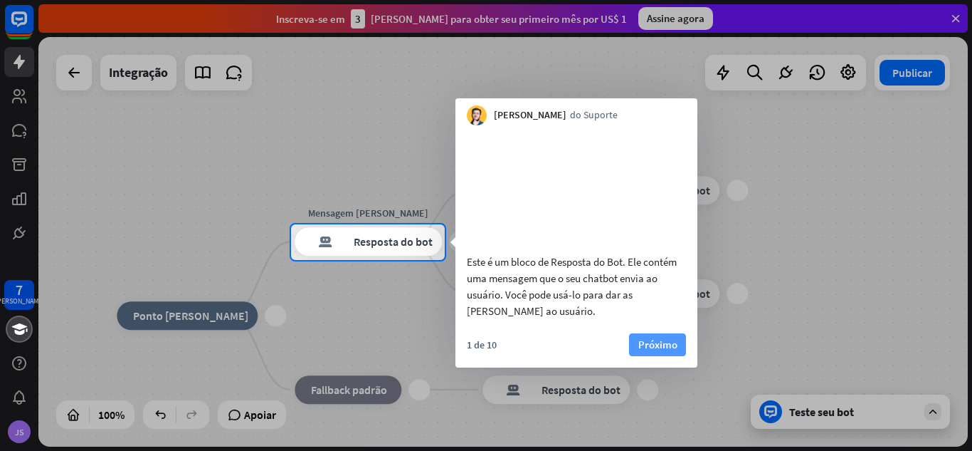
click at [664, 351] on font "Próximo" at bounding box center [657, 344] width 39 height 14
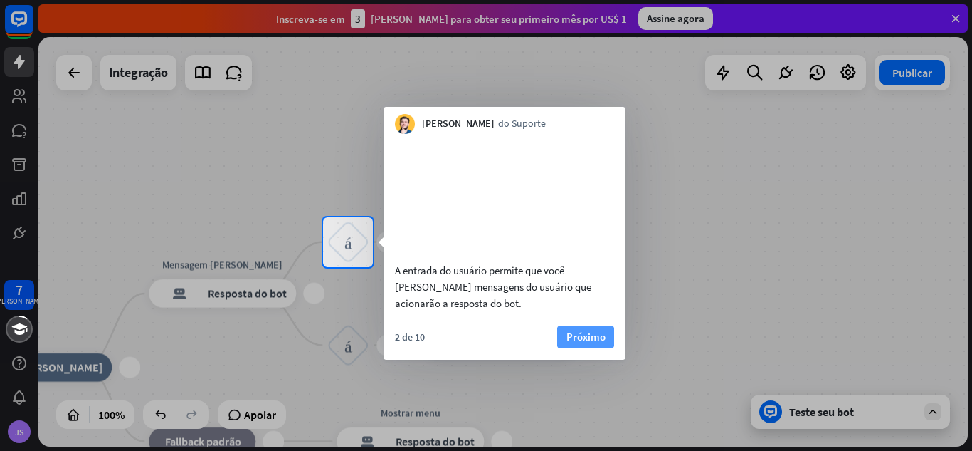
click at [599, 346] on font "Próximo" at bounding box center [586, 337] width 39 height 20
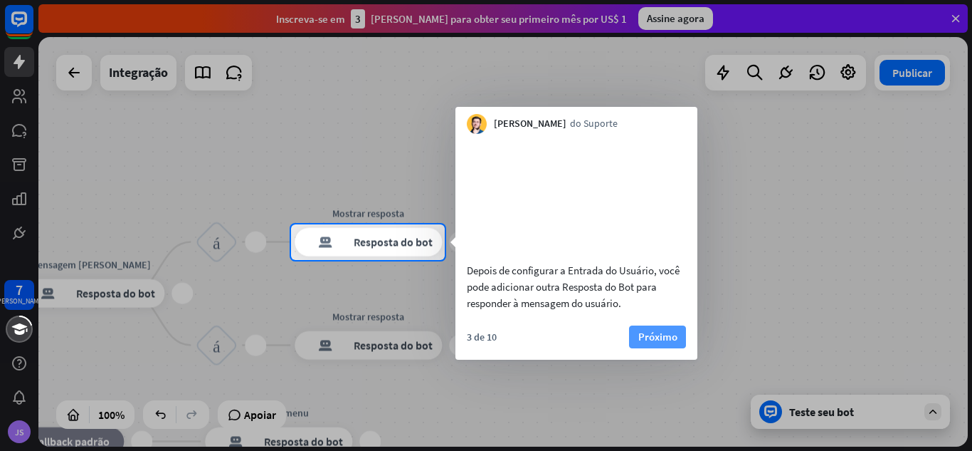
click at [641, 343] on font "Próximo" at bounding box center [657, 337] width 39 height 14
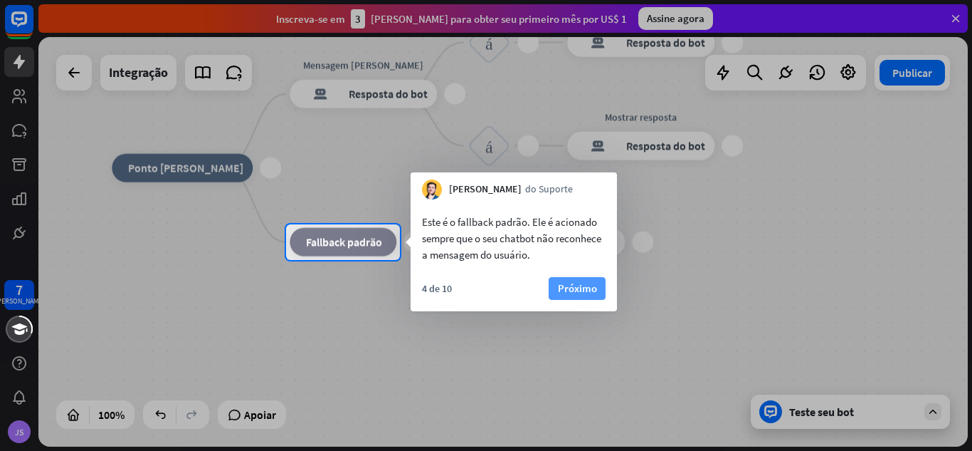
click at [575, 296] on font "Próximo" at bounding box center [577, 288] width 39 height 20
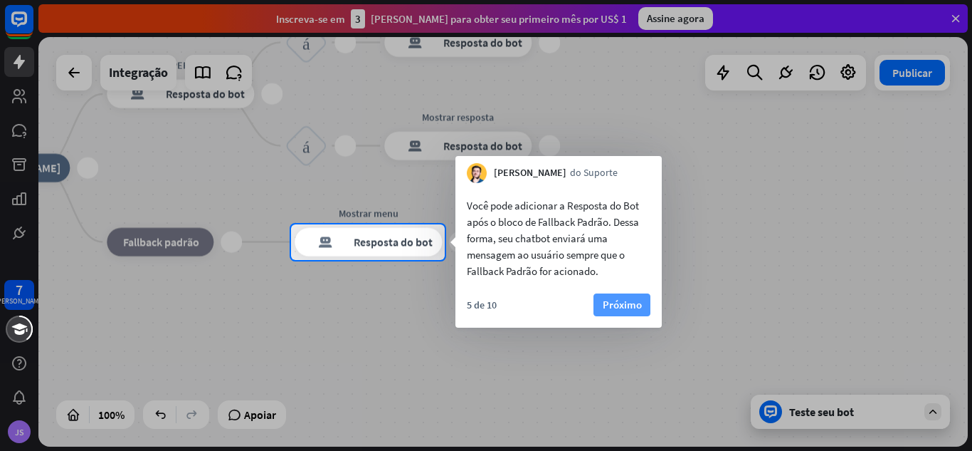
click at [616, 300] on font "Próximo" at bounding box center [622, 305] width 39 height 14
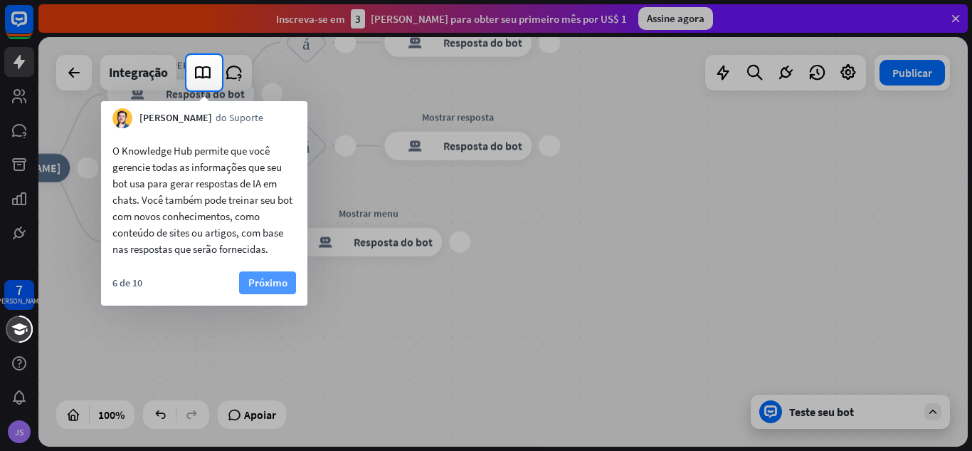
click at [272, 272] on button "Próximo" at bounding box center [267, 282] width 57 height 23
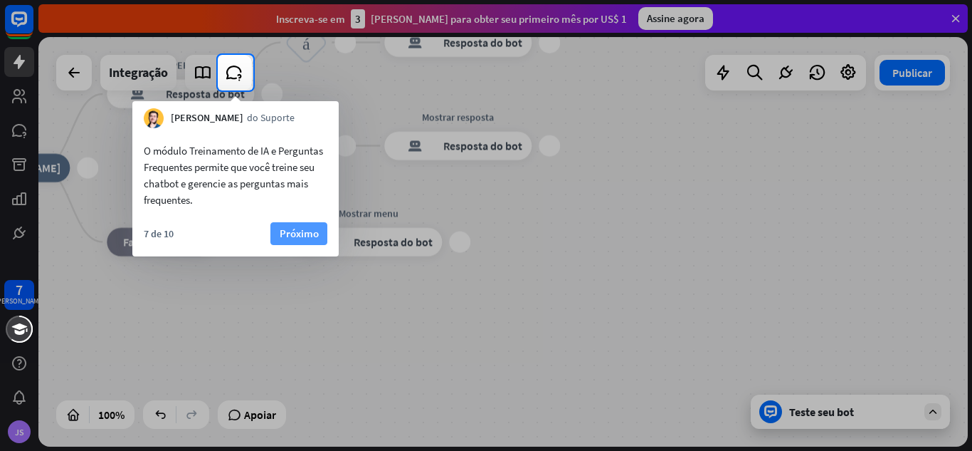
click at [305, 238] on font "Próximo" at bounding box center [299, 233] width 39 height 14
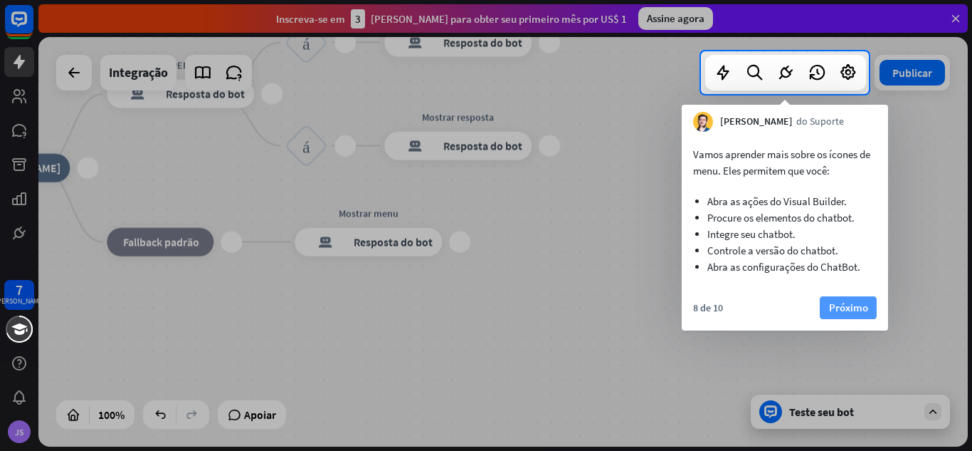
click at [842, 312] on font "Próximo" at bounding box center [848, 307] width 39 height 14
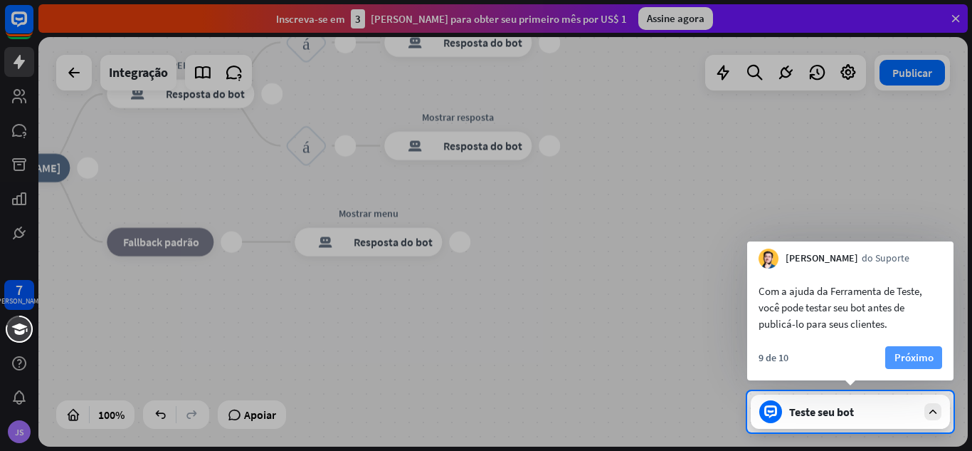
click at [938, 359] on button "Próximo" at bounding box center [913, 357] width 57 height 23
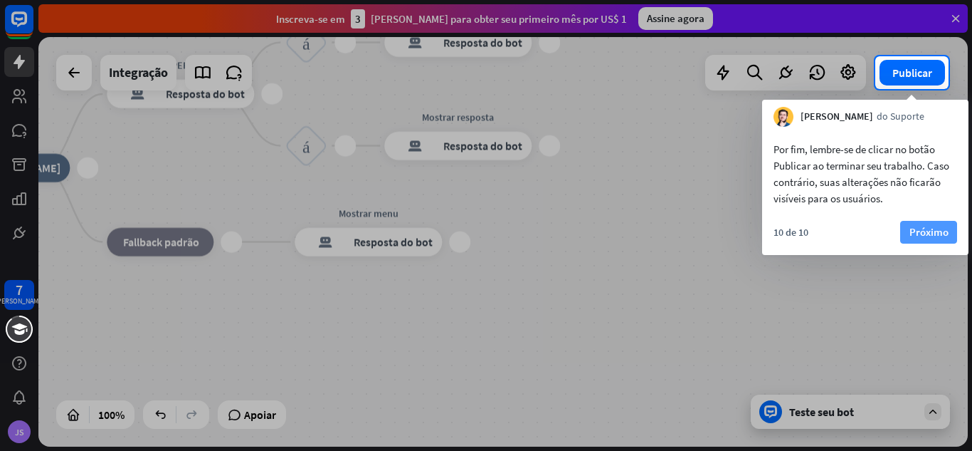
click at [933, 225] on font "Próximo" at bounding box center [929, 232] width 39 height 14
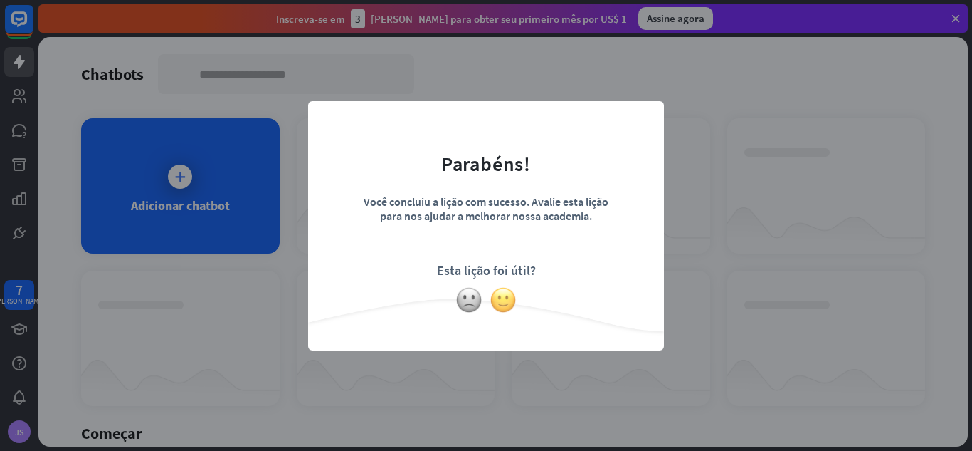
click at [505, 295] on img at bounding box center [503, 299] width 27 height 27
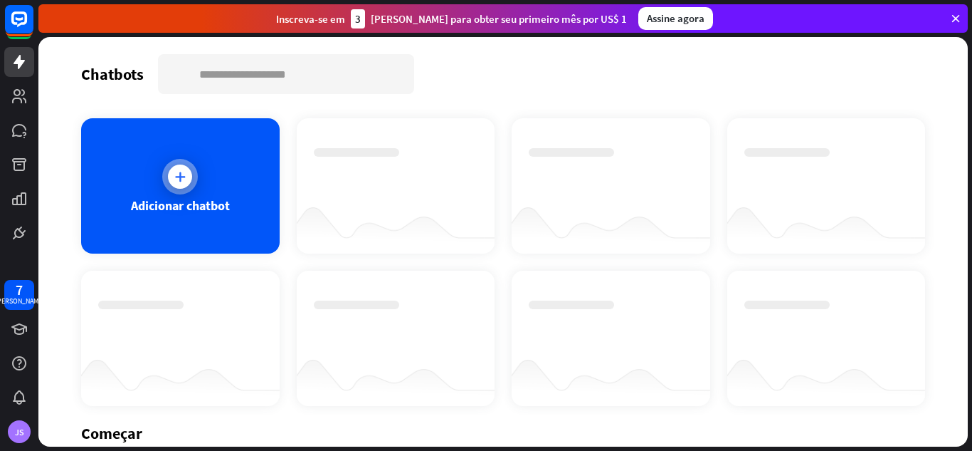
click at [177, 174] on icon at bounding box center [180, 176] width 14 height 14
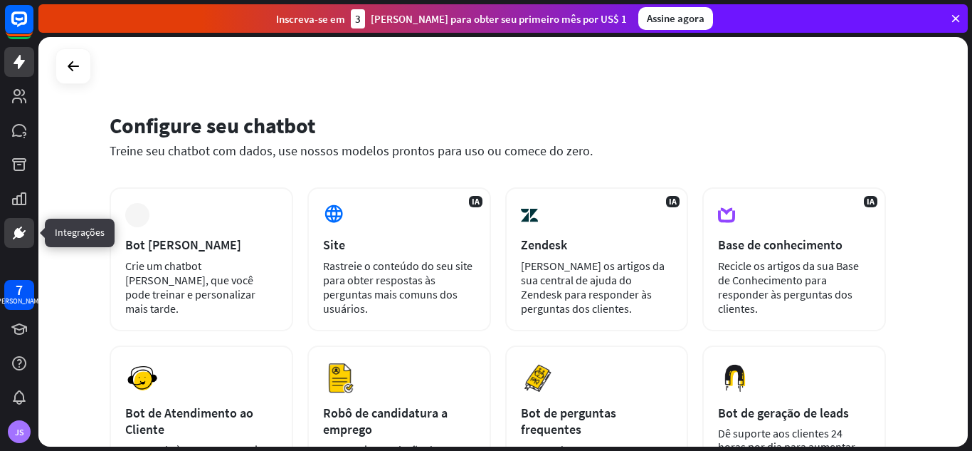
click at [16, 238] on icon at bounding box center [19, 232] width 17 height 17
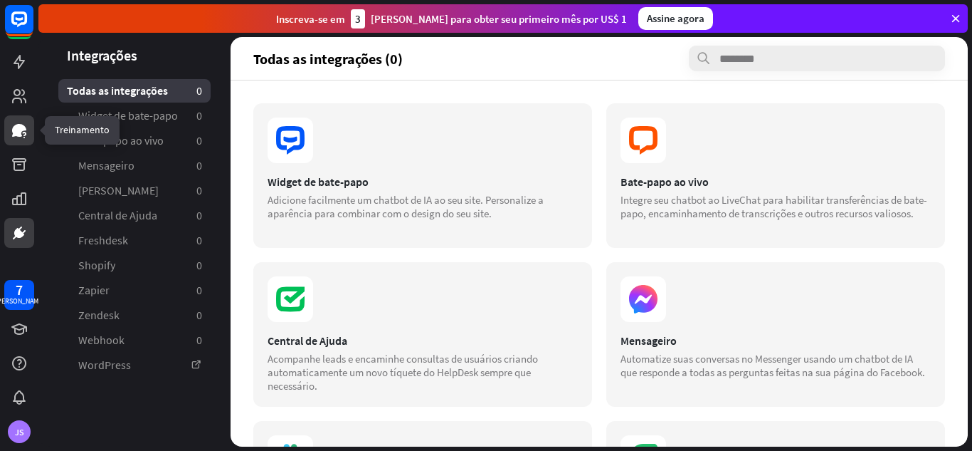
click at [21, 122] on icon at bounding box center [19, 130] width 17 height 17
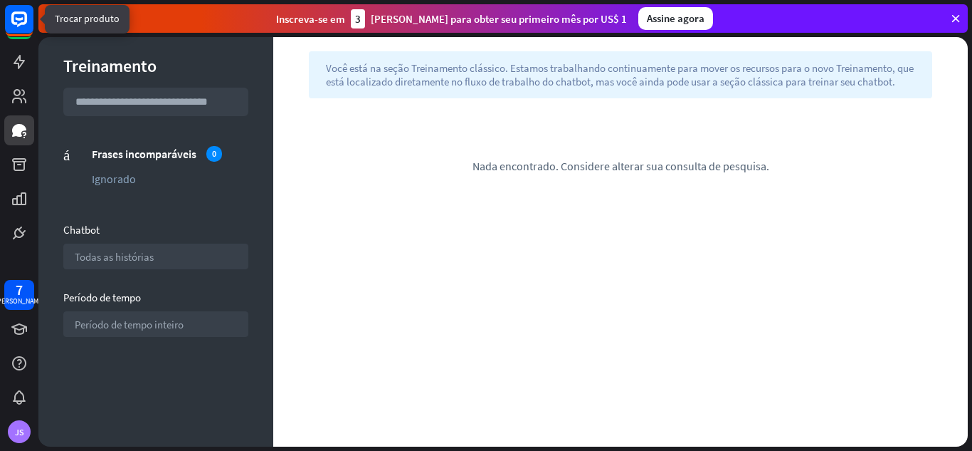
drag, startPoint x: 13, startPoint y: 23, endPoint x: 649, endPoint y: 41, distance: 636.6
click at [649, 41] on div "7 [PERSON_NAME] fechar Ajuda do produto Primeiros passos Comece a usar o ChatBo…" at bounding box center [486, 225] width 972 height 451
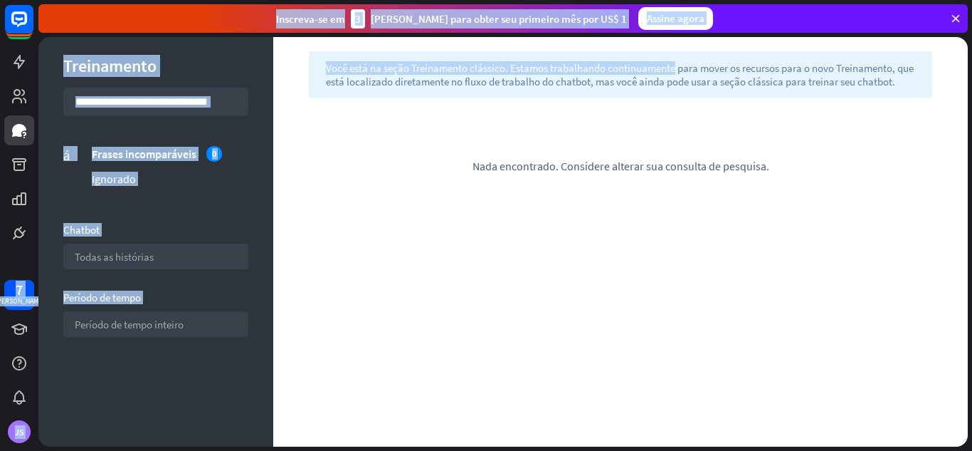
click at [962, 22] on div "Inscreva-se em 3 [PERSON_NAME] para obter seu primeiro mês por US$ 1 Assine ago…" at bounding box center [503, 18] width 930 height 28
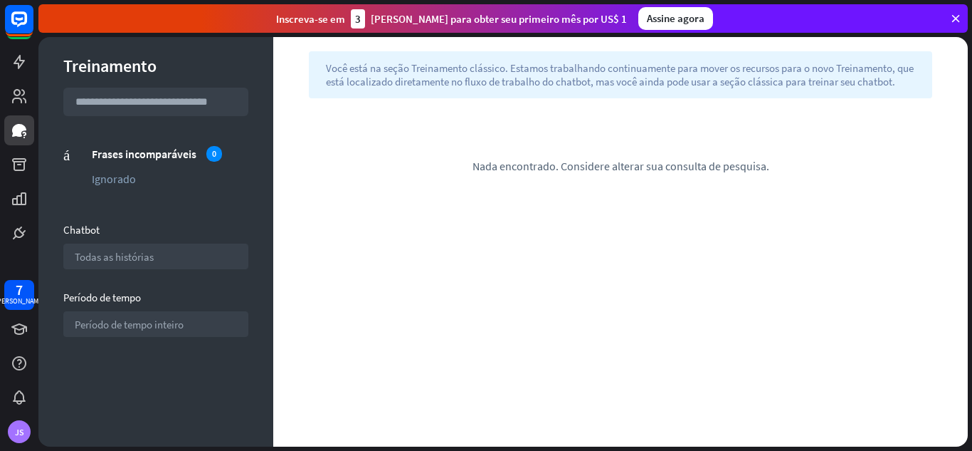
click at [958, 16] on icon at bounding box center [956, 18] width 13 height 13
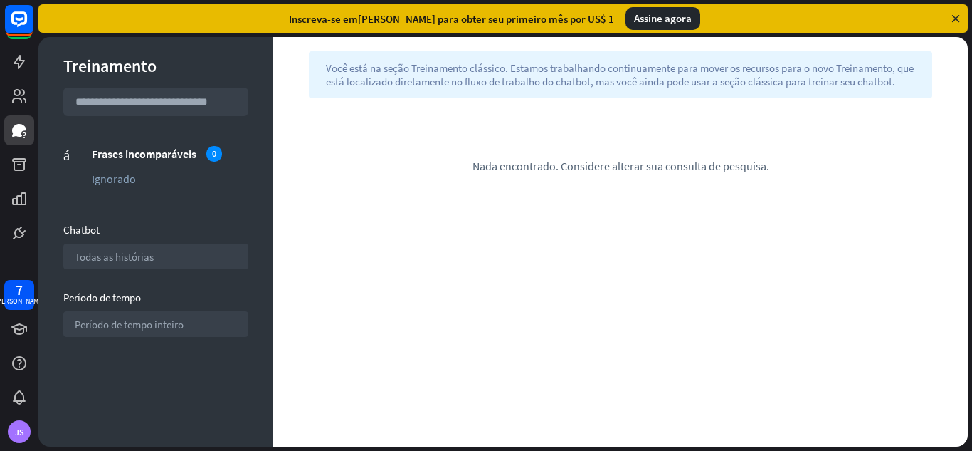
click at [958, 14] on icon at bounding box center [956, 18] width 13 height 13
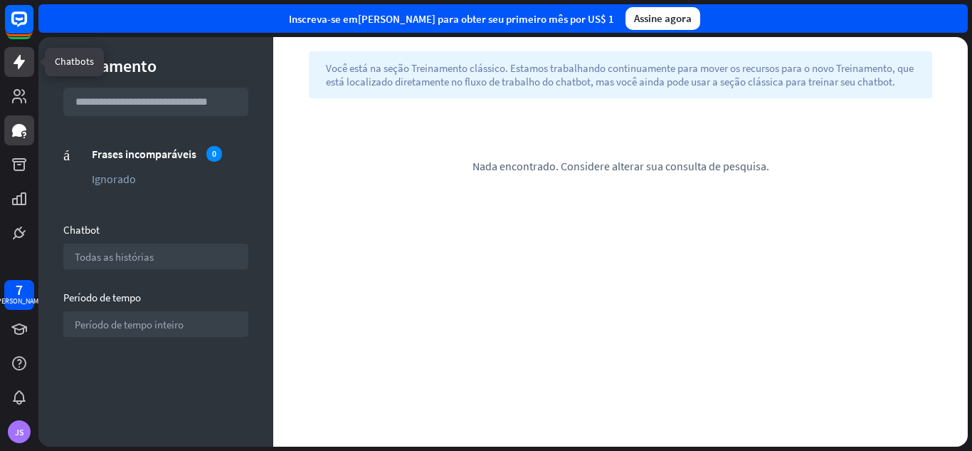
click at [21, 58] on icon at bounding box center [19, 62] width 11 height 14
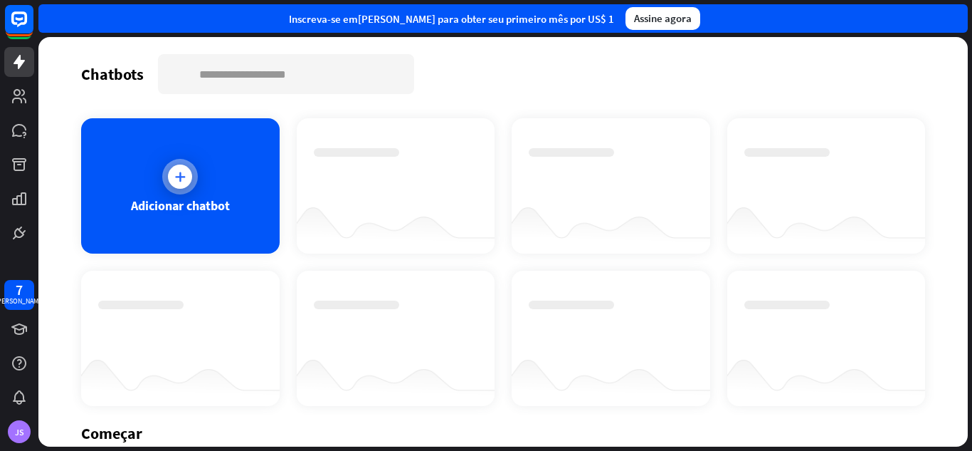
click at [189, 178] on div at bounding box center [180, 176] width 24 height 24
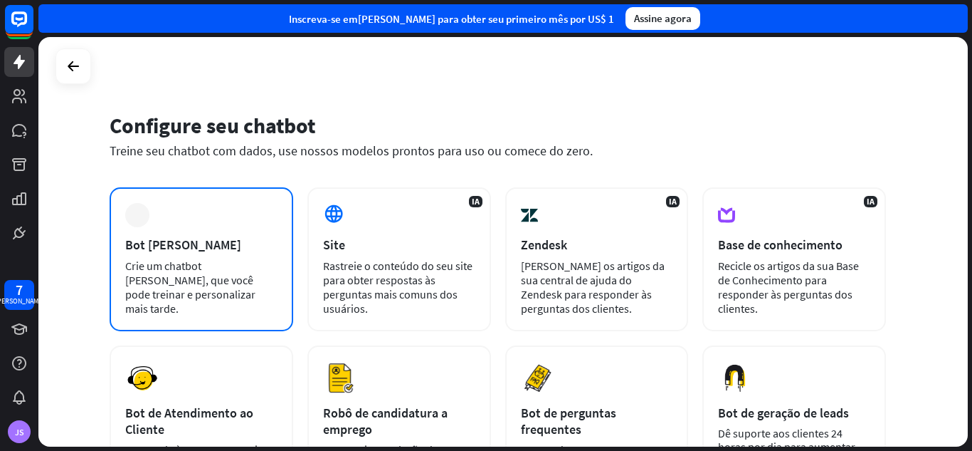
click at [198, 243] on font "Bot [PERSON_NAME]" at bounding box center [183, 244] width 116 height 16
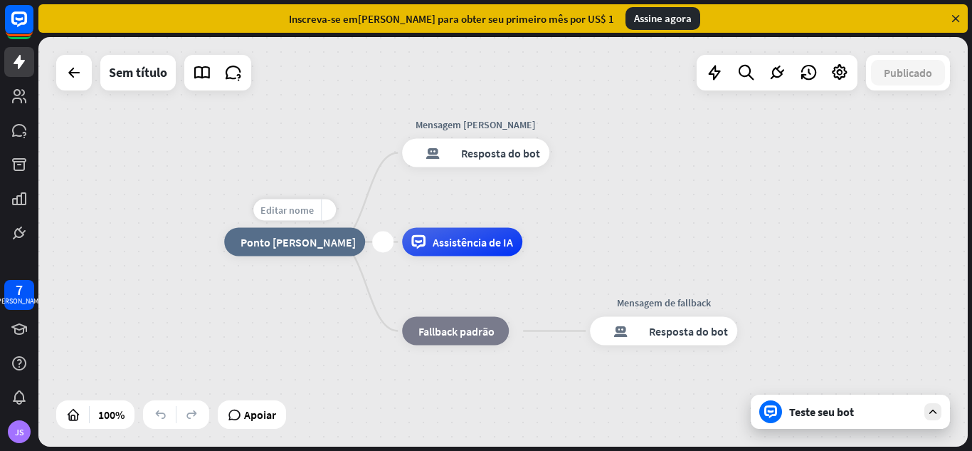
click at [285, 216] on div "Editar nome" at bounding box center [287, 209] width 68 height 21
type input "*****"
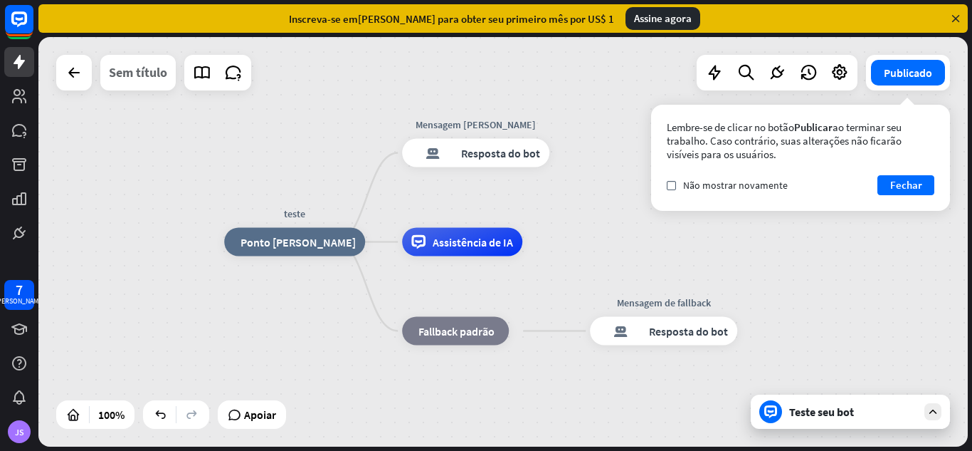
click at [148, 70] on font "Sem título" at bounding box center [138, 72] width 58 height 16
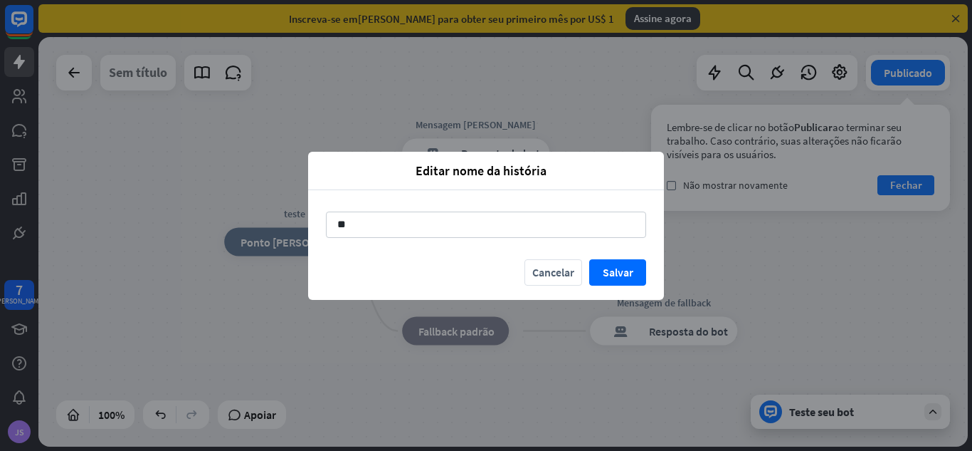
type input "*"
type input "*****"
click at [548, 268] on font "Cancelar" at bounding box center [553, 272] width 42 height 14
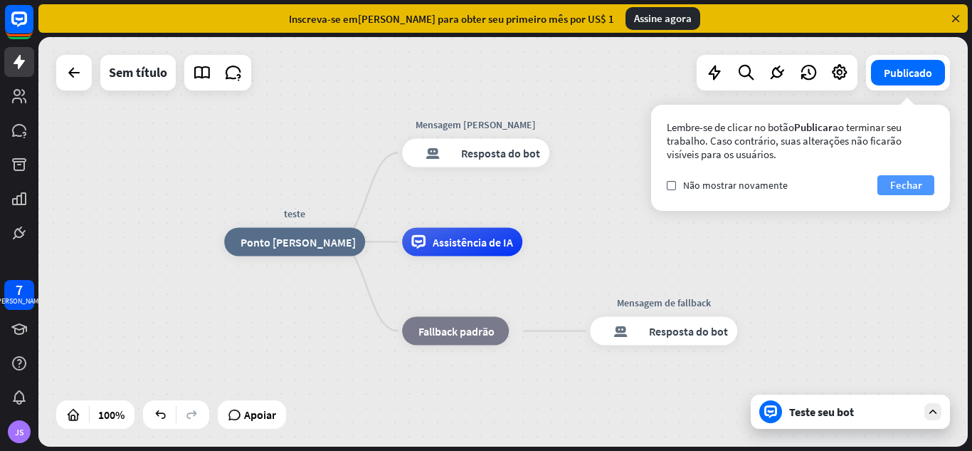
click at [894, 184] on font "Fechar" at bounding box center [906, 185] width 32 height 14
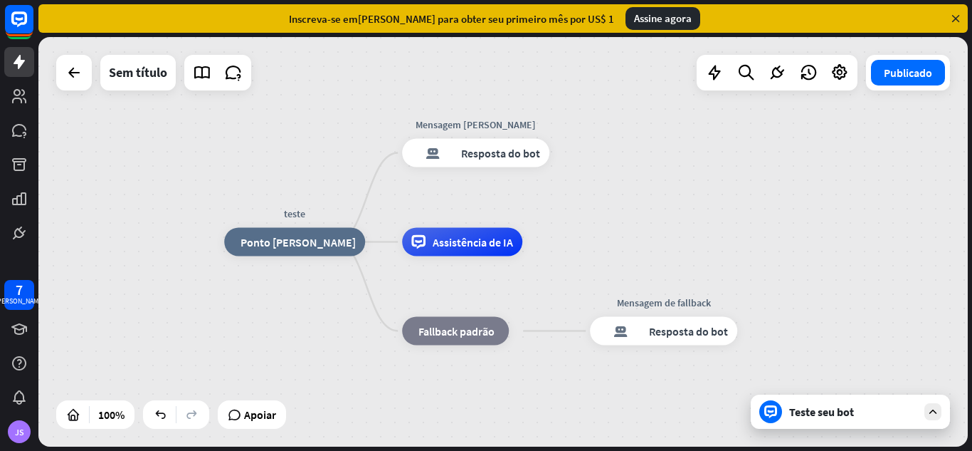
click at [168, 187] on div "teste casa_2 Ponto [PERSON_NAME] Mensagem [PERSON_NAME] resposta do bot de bloc…" at bounding box center [503, 241] width 930 height 409
